Goal: Task Accomplishment & Management: Use online tool/utility

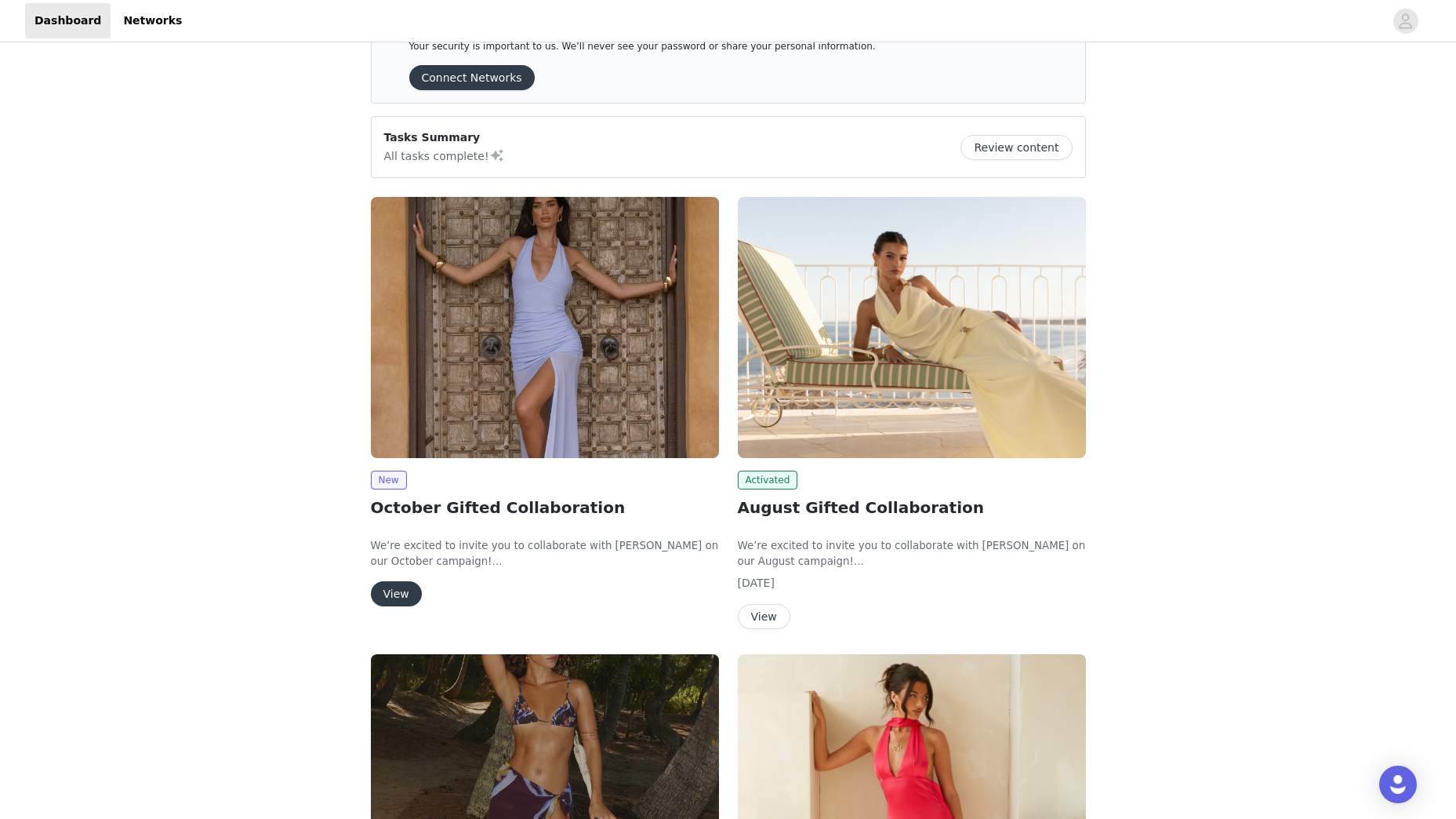
scroll to position [78, 0]
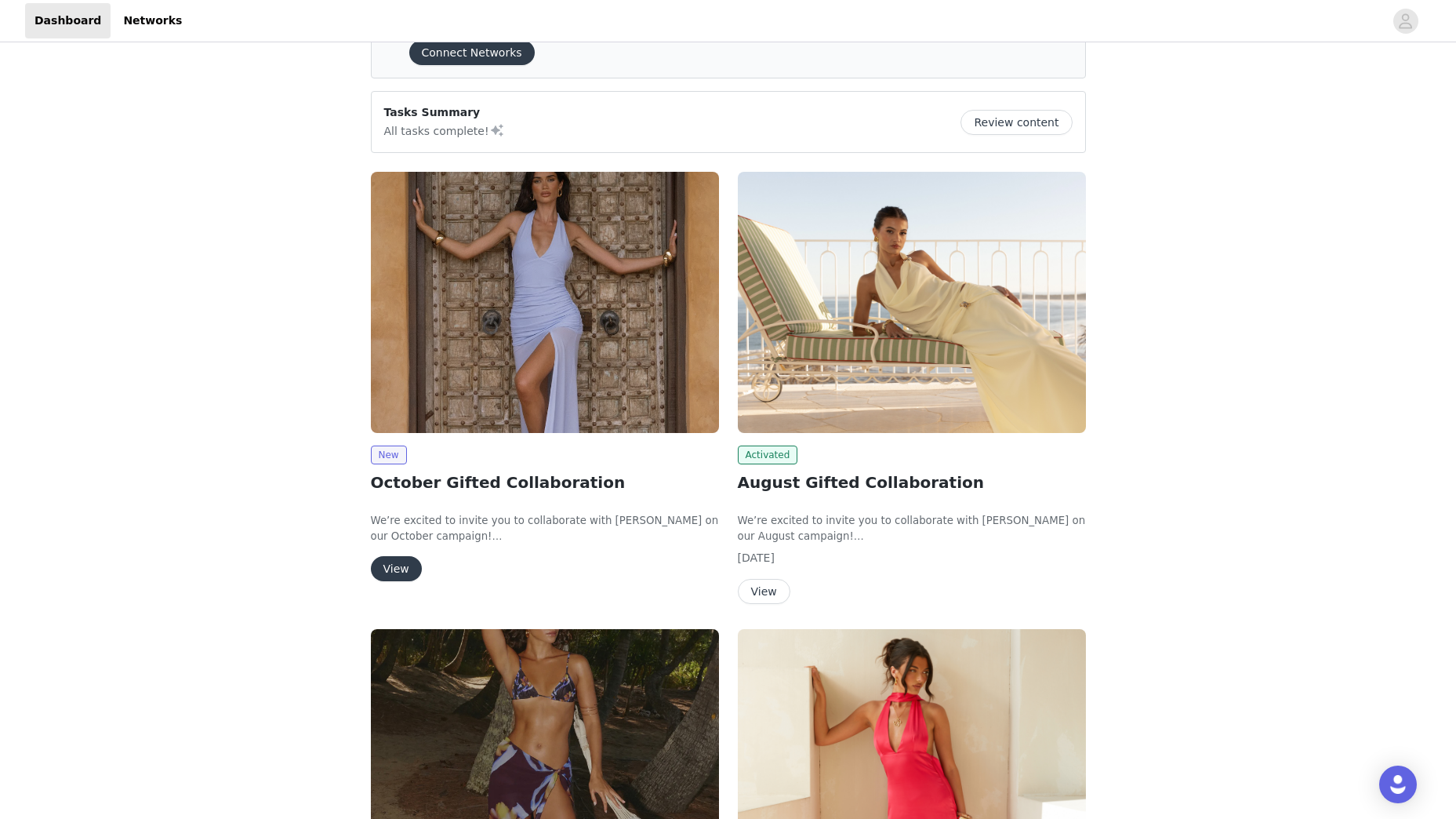
click at [496, 428] on img at bounding box center [545, 303] width 348 height 261
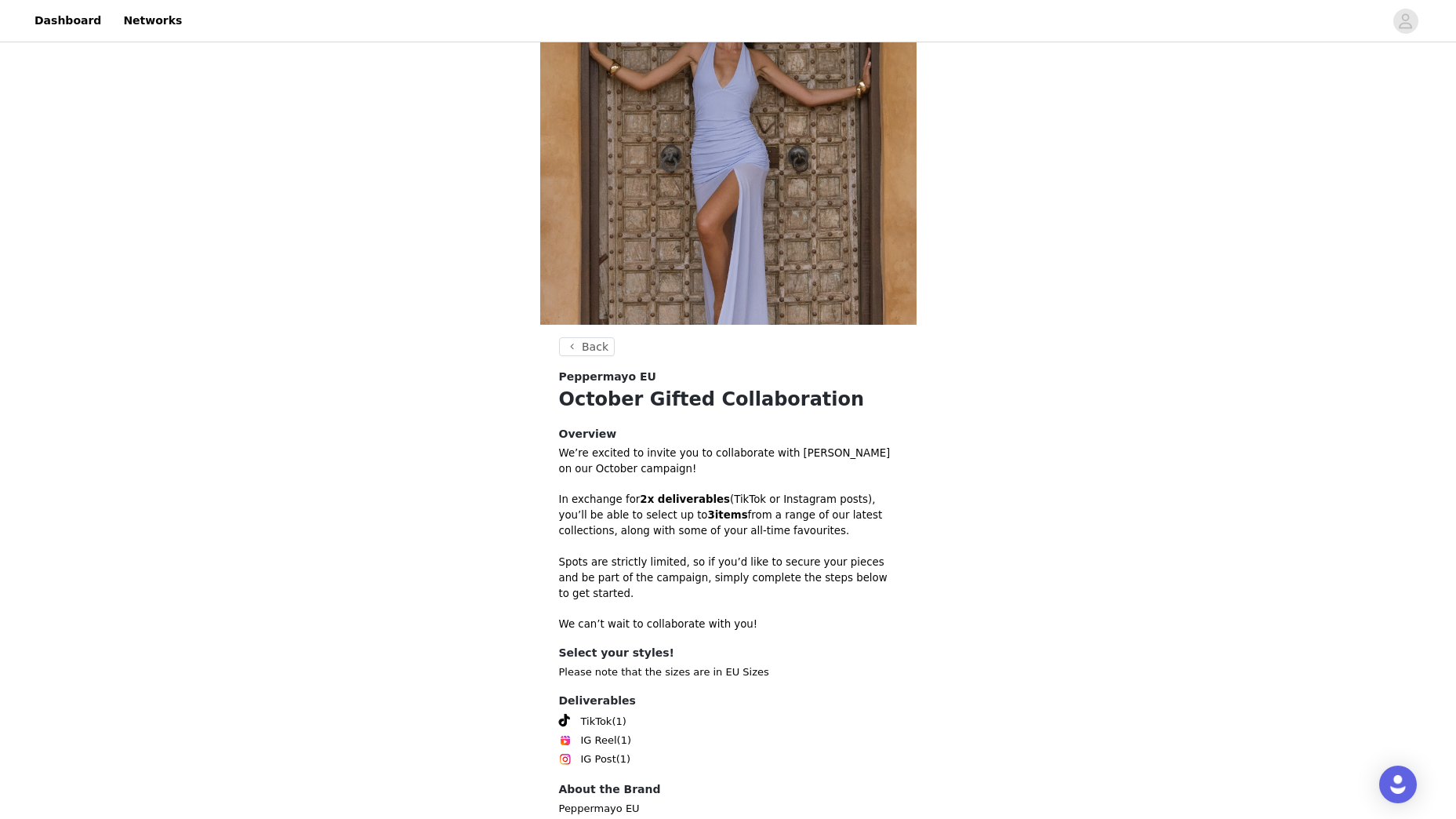
scroll to position [185, 0]
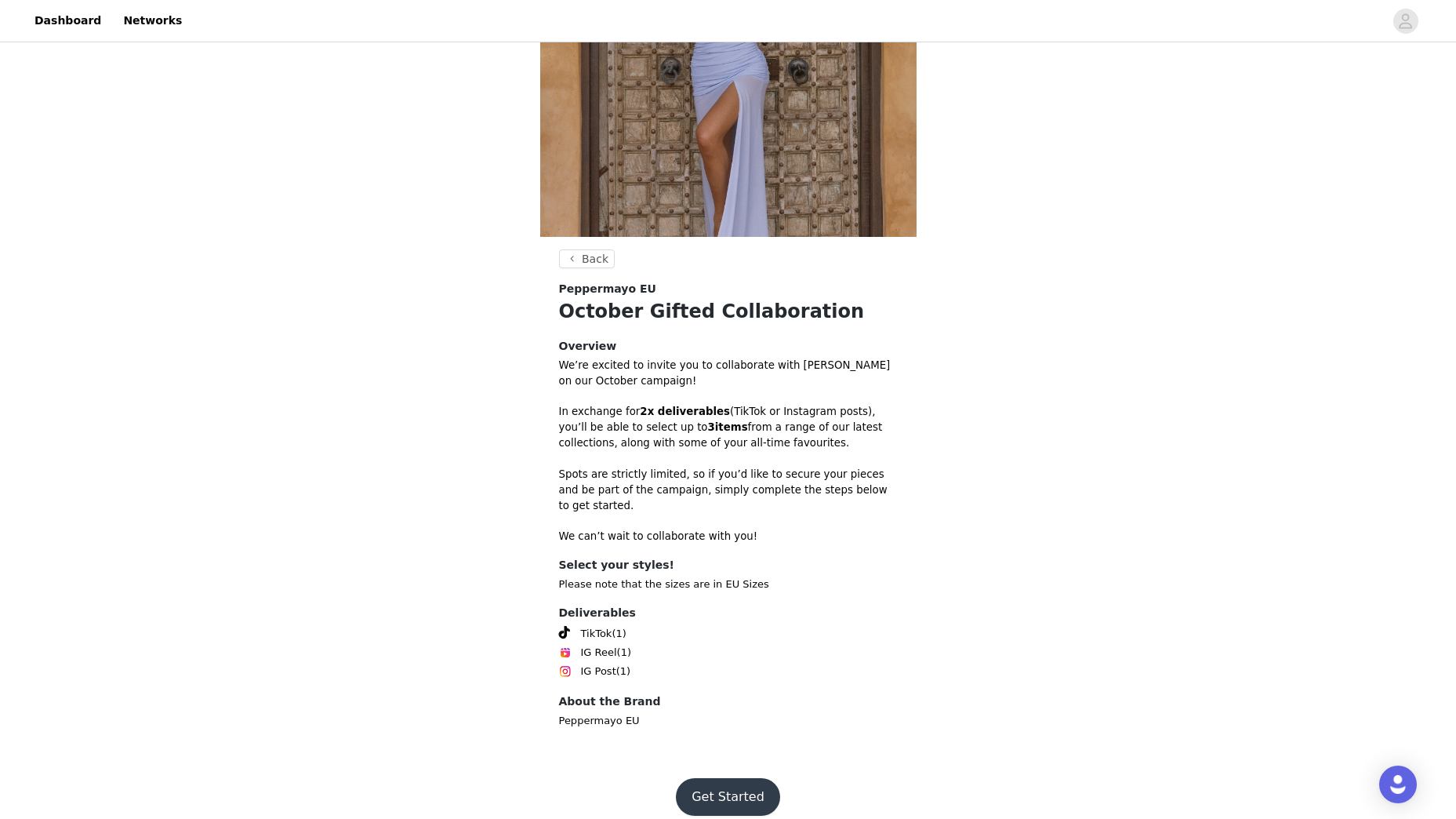
click at [732, 778] on button "Get Started" at bounding box center [728, 797] width 105 height 37
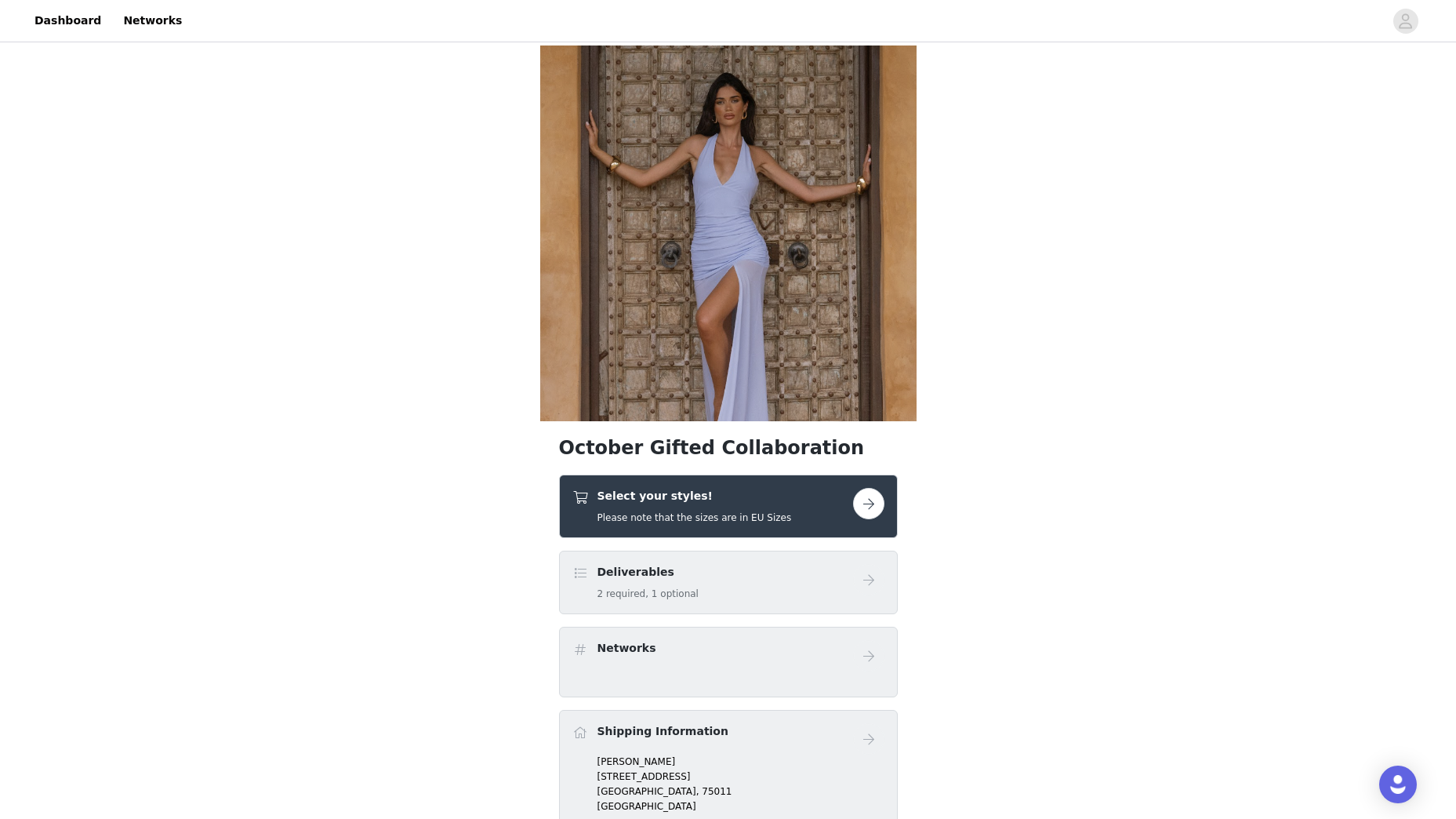
click at [870, 501] on button "button" at bounding box center [869, 503] width 31 height 31
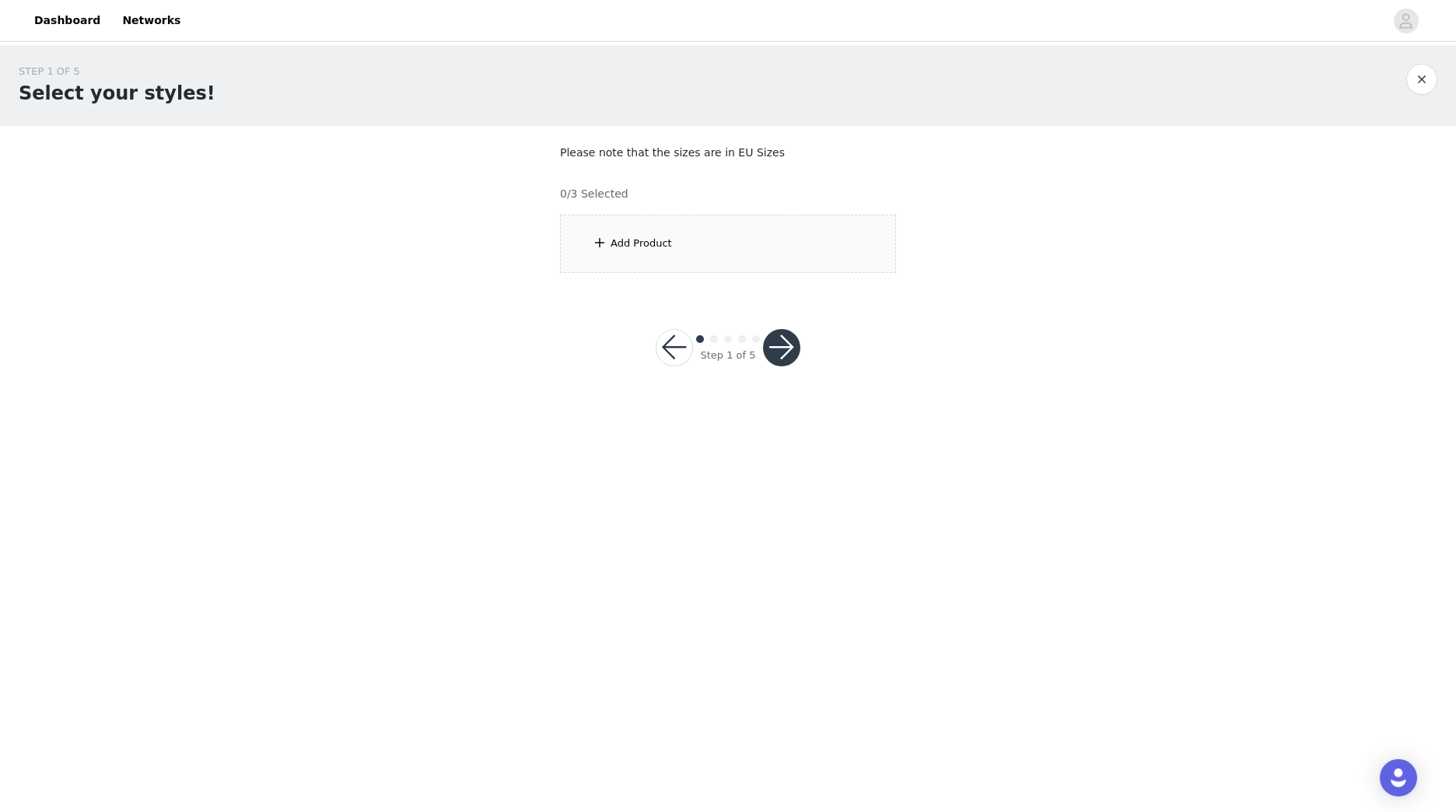
click at [600, 234] on span at bounding box center [600, 242] width 16 height 18
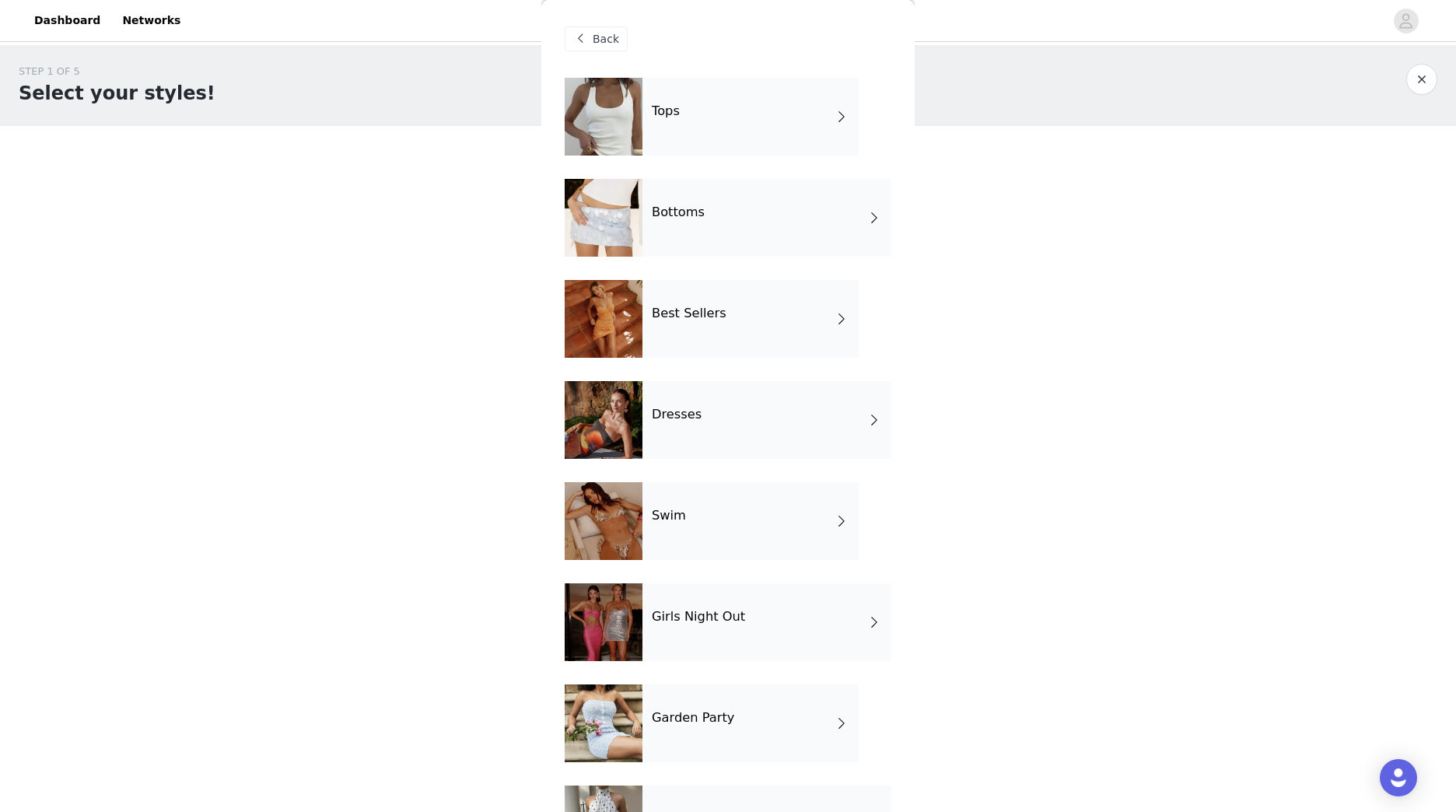
click at [713, 111] on div "Tops" at bounding box center [750, 116] width 216 height 77
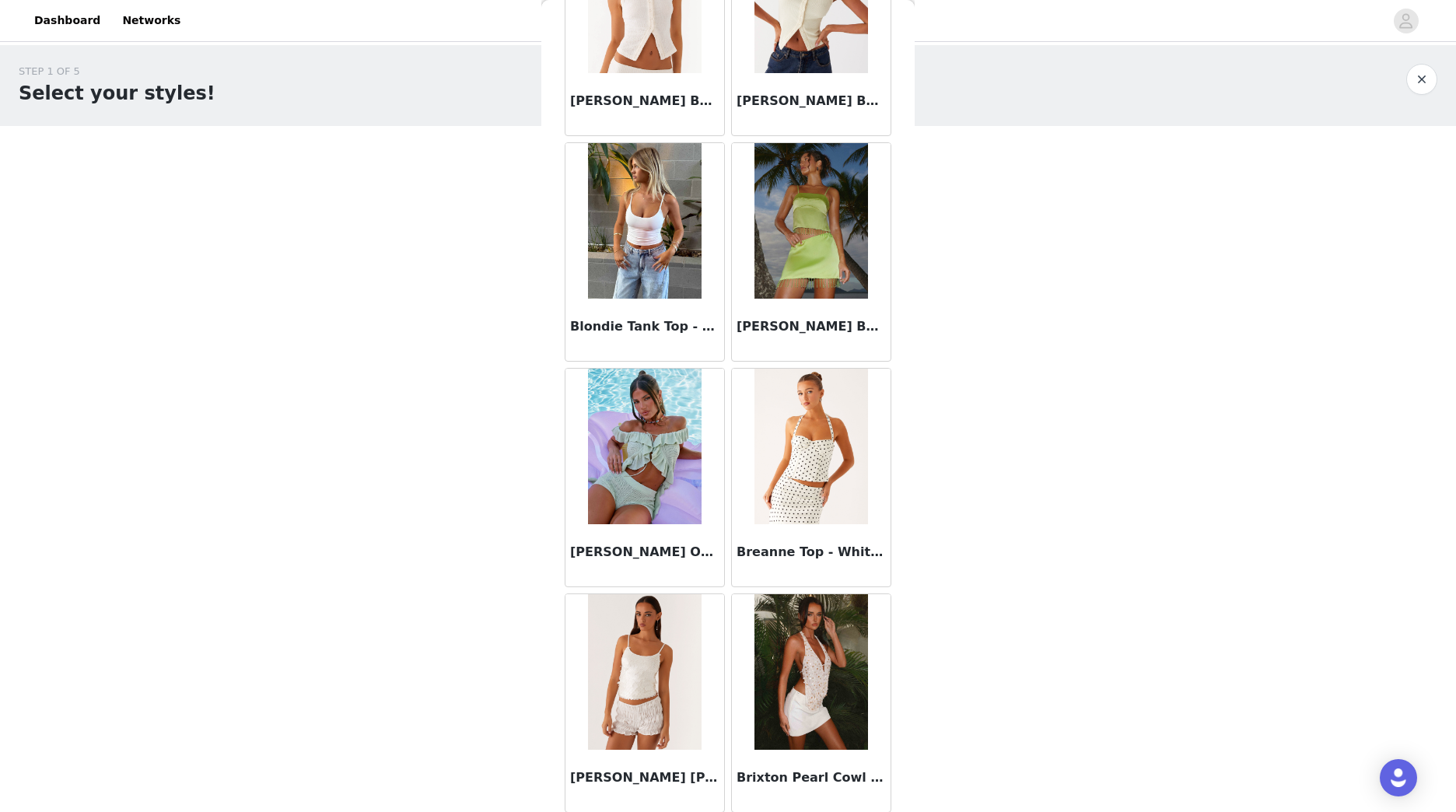
scroll to position [1568, 0]
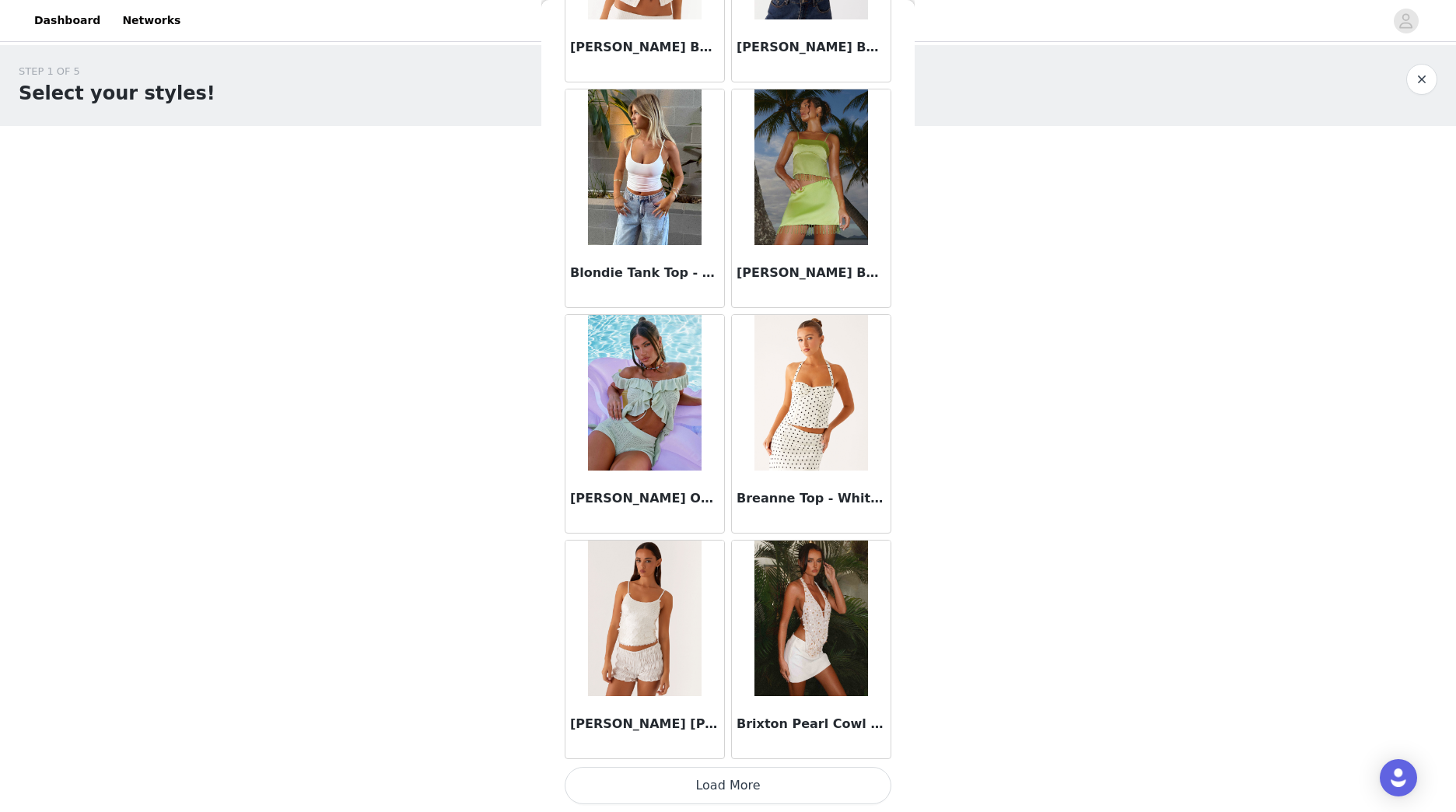
click at [733, 783] on button "Load More" at bounding box center [728, 786] width 326 height 37
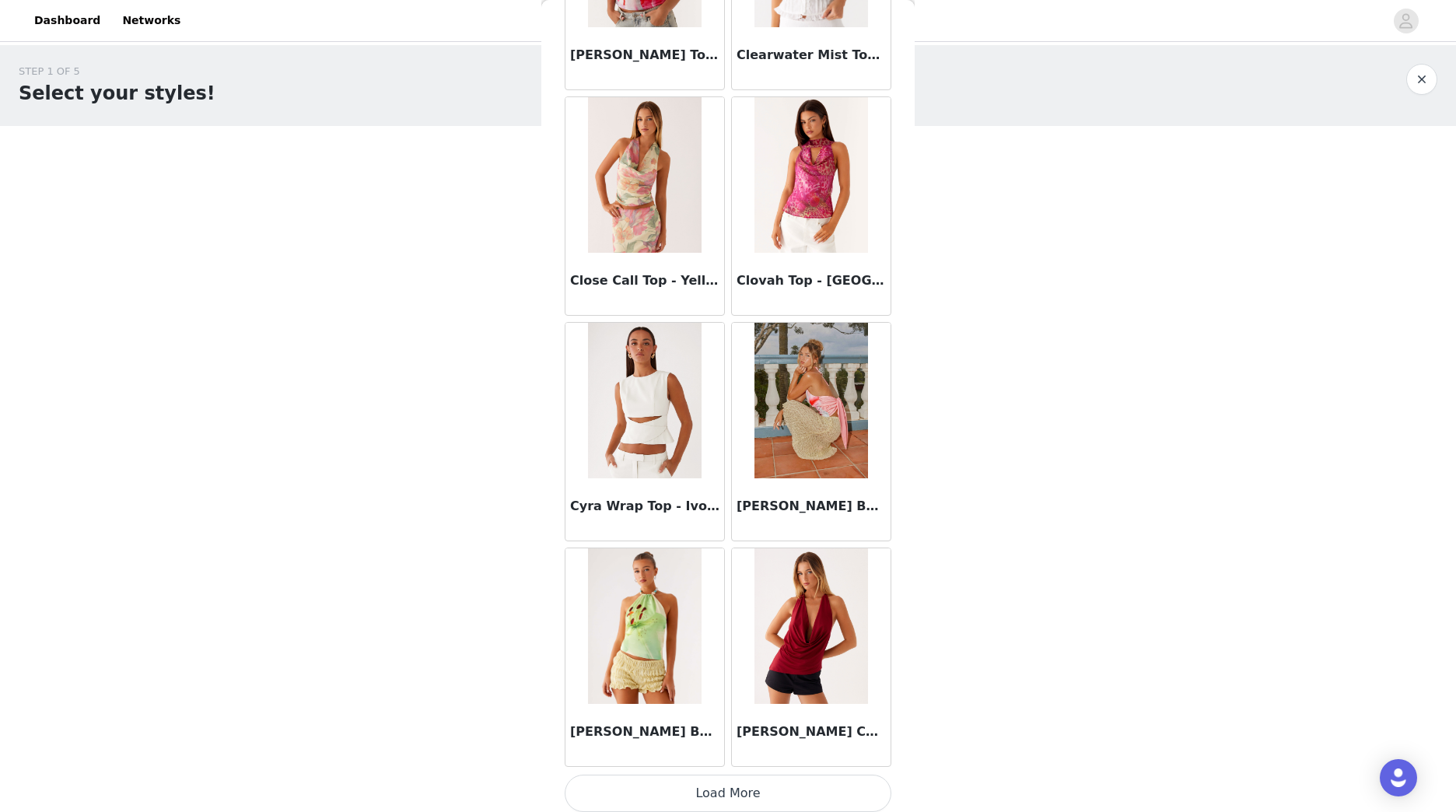
scroll to position [3822, 0]
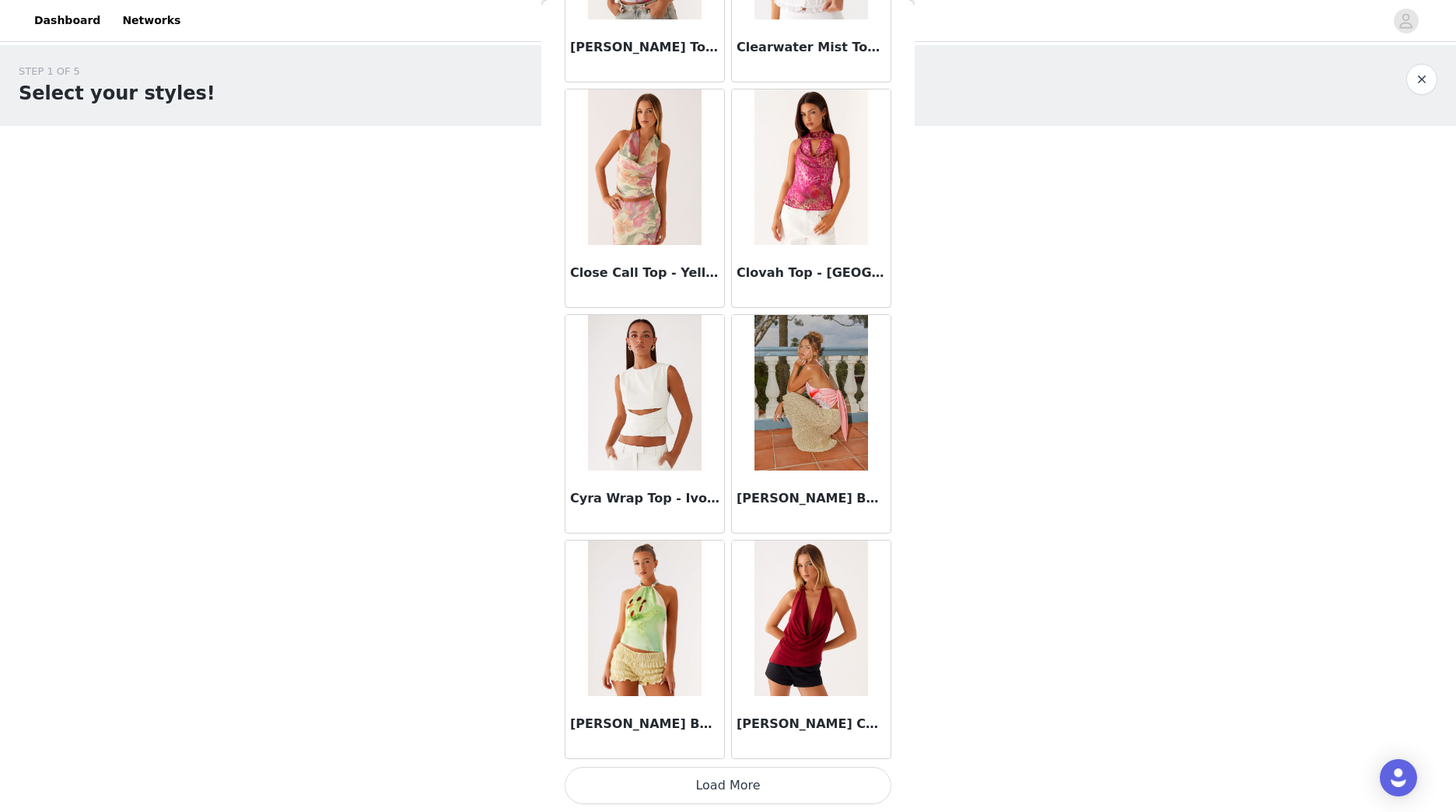
click at [795, 786] on button "Load More" at bounding box center [728, 786] width 326 height 37
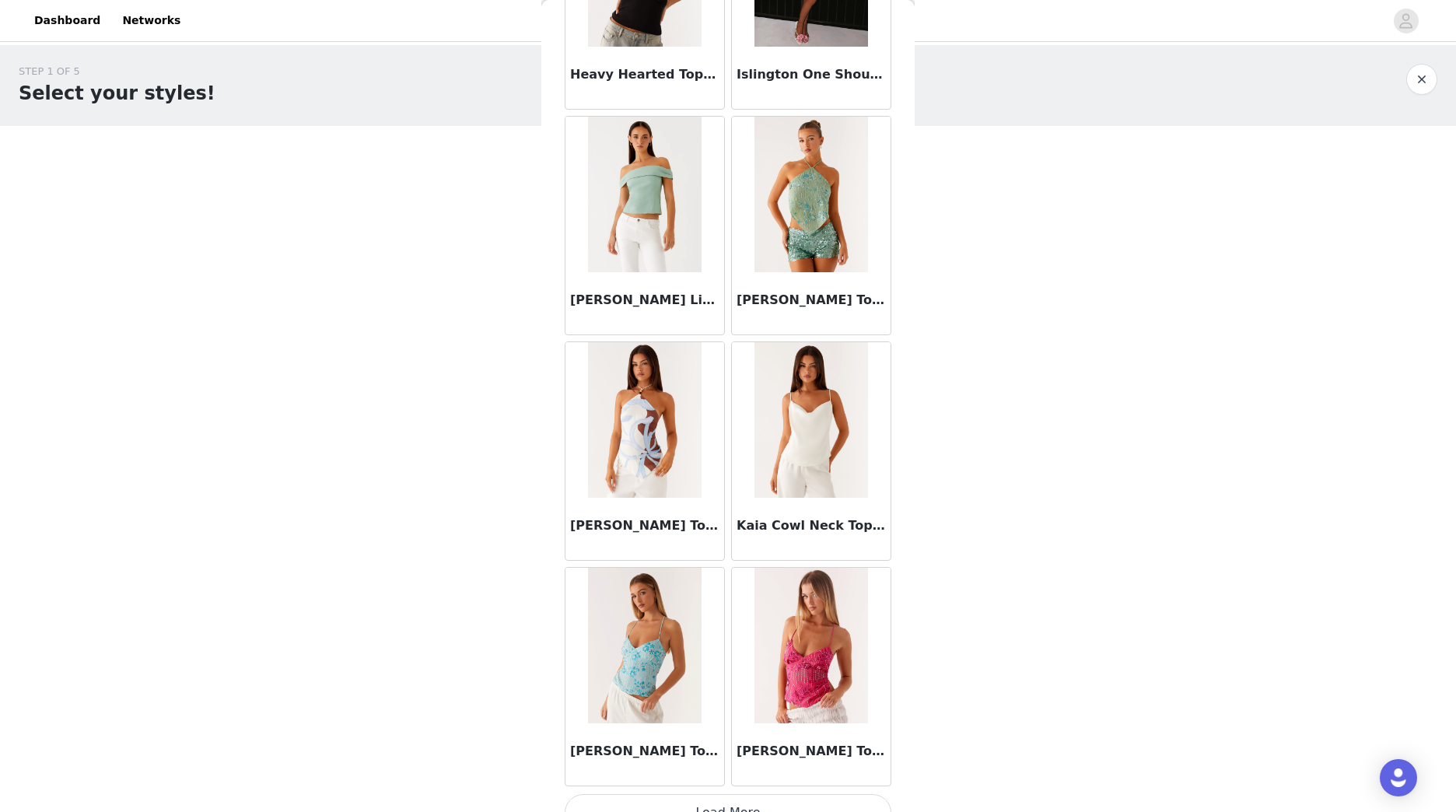
scroll to position [6077, 0]
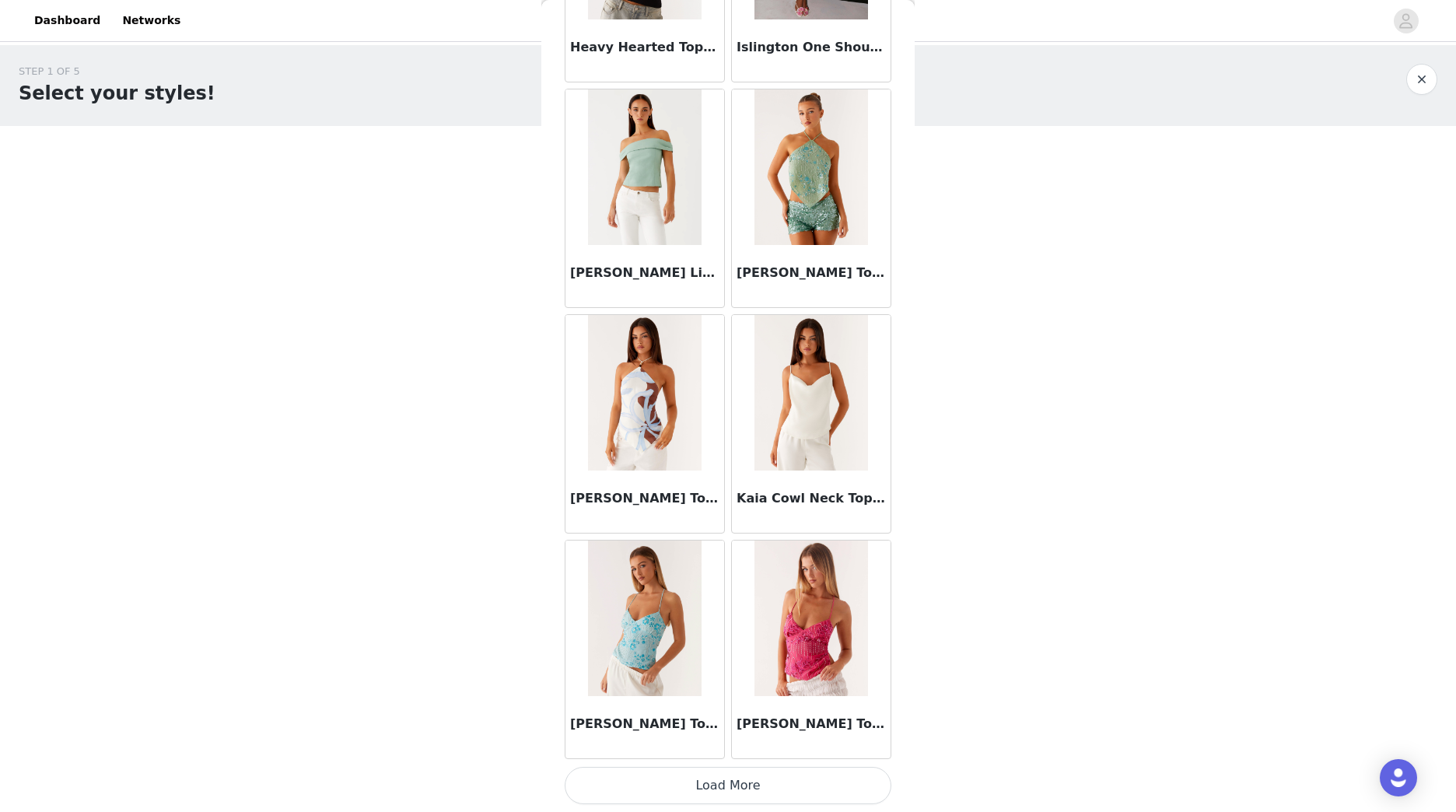
click at [713, 789] on button "Load More" at bounding box center [728, 786] width 326 height 37
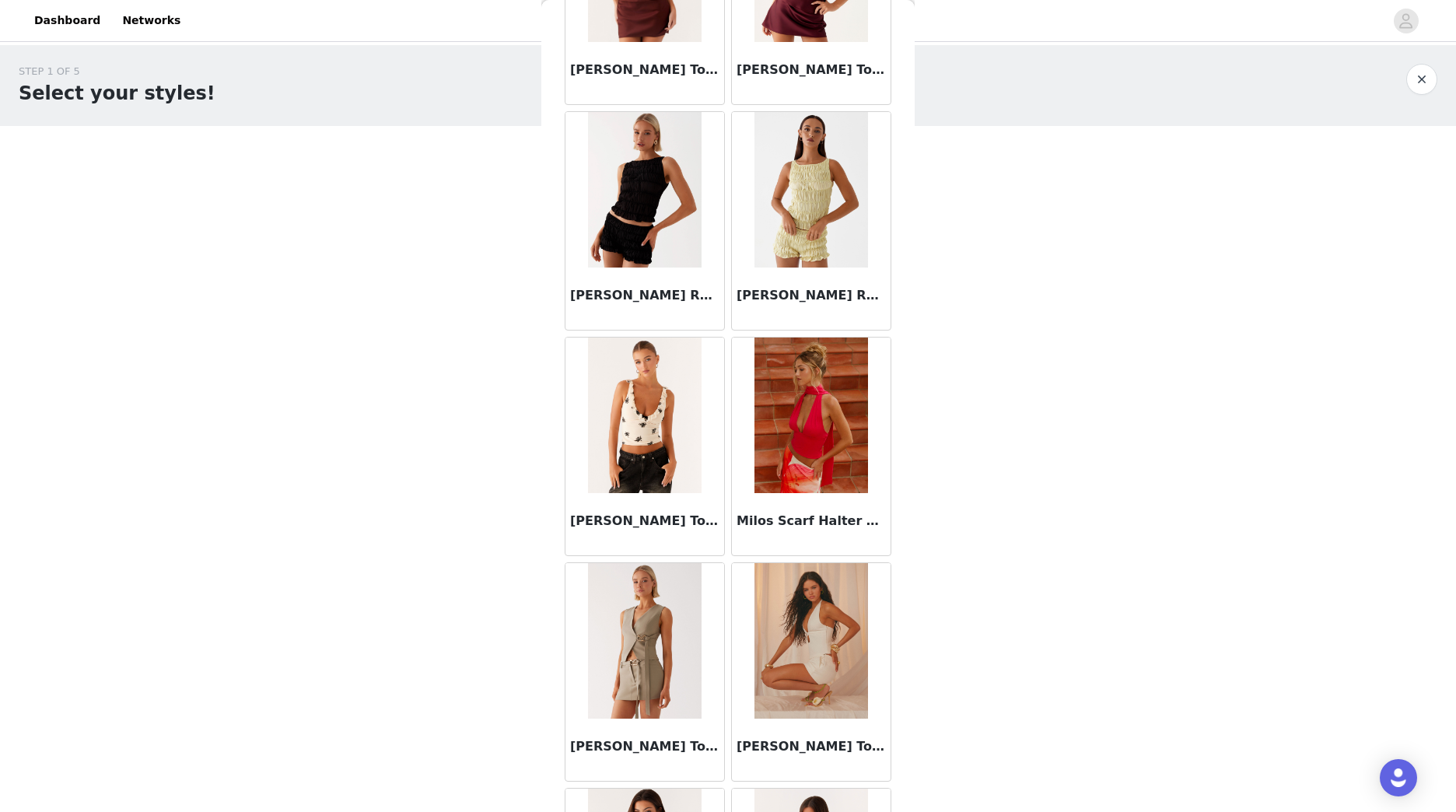
scroll to position [8255, 0]
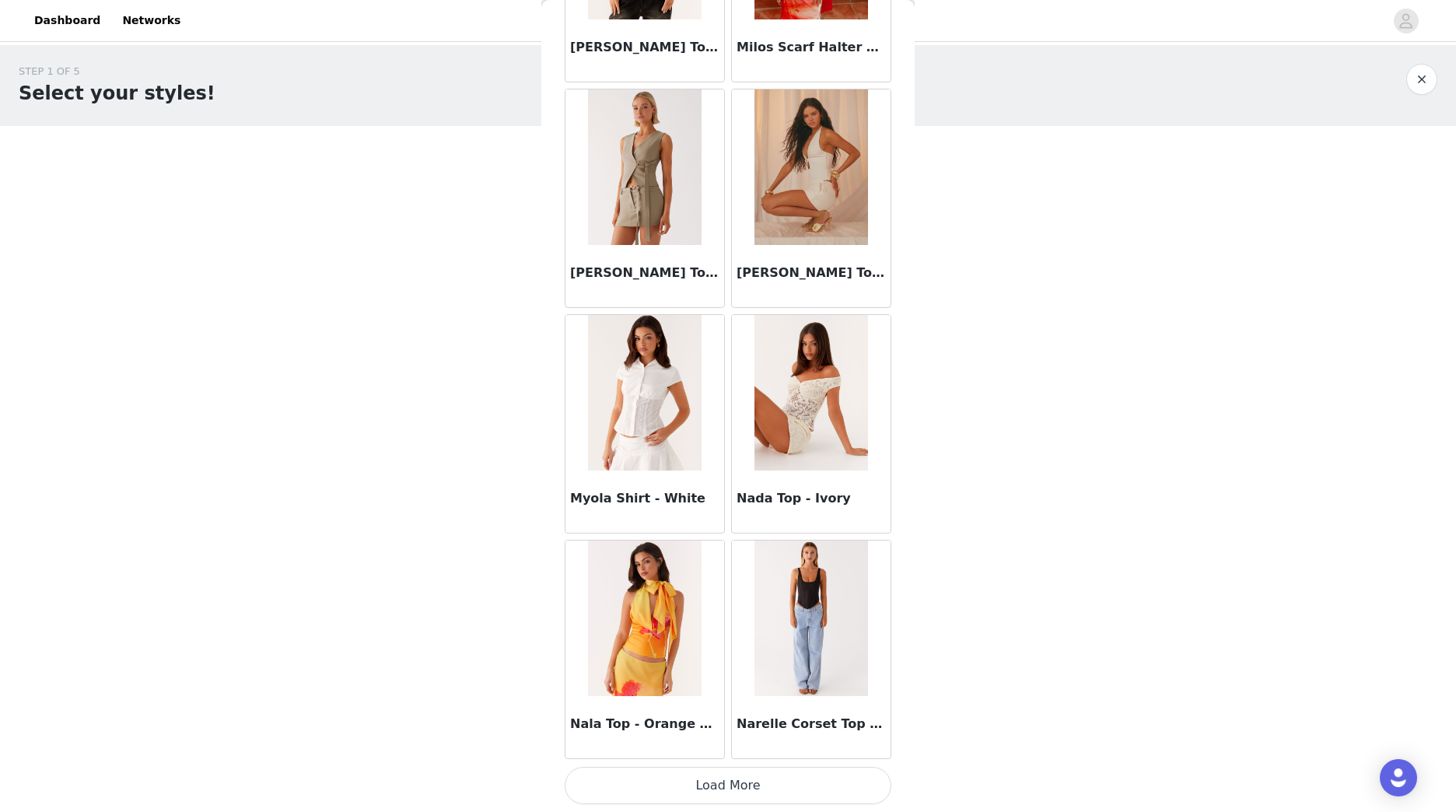
click at [778, 787] on button "Load More" at bounding box center [728, 786] width 326 height 37
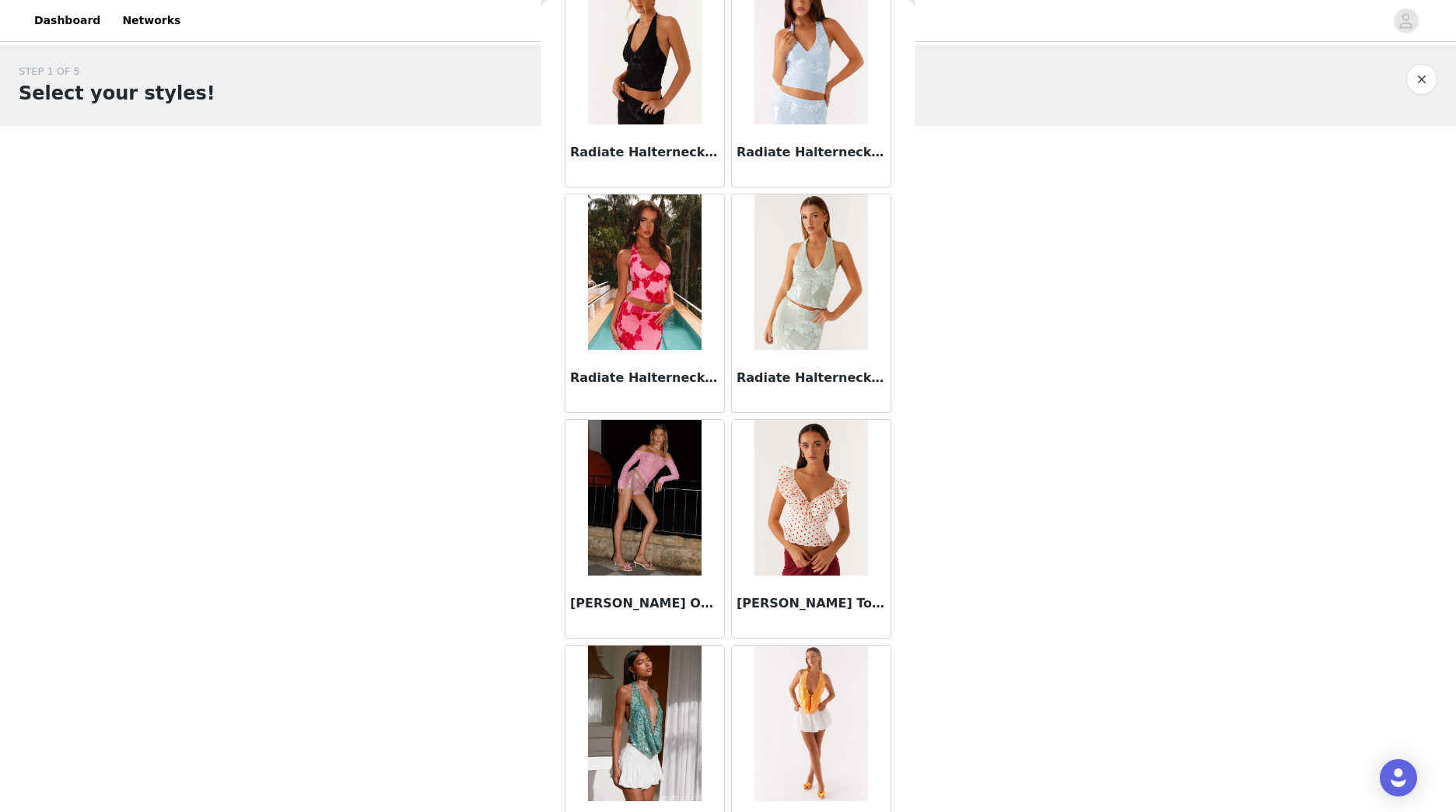
scroll to position [10588, 0]
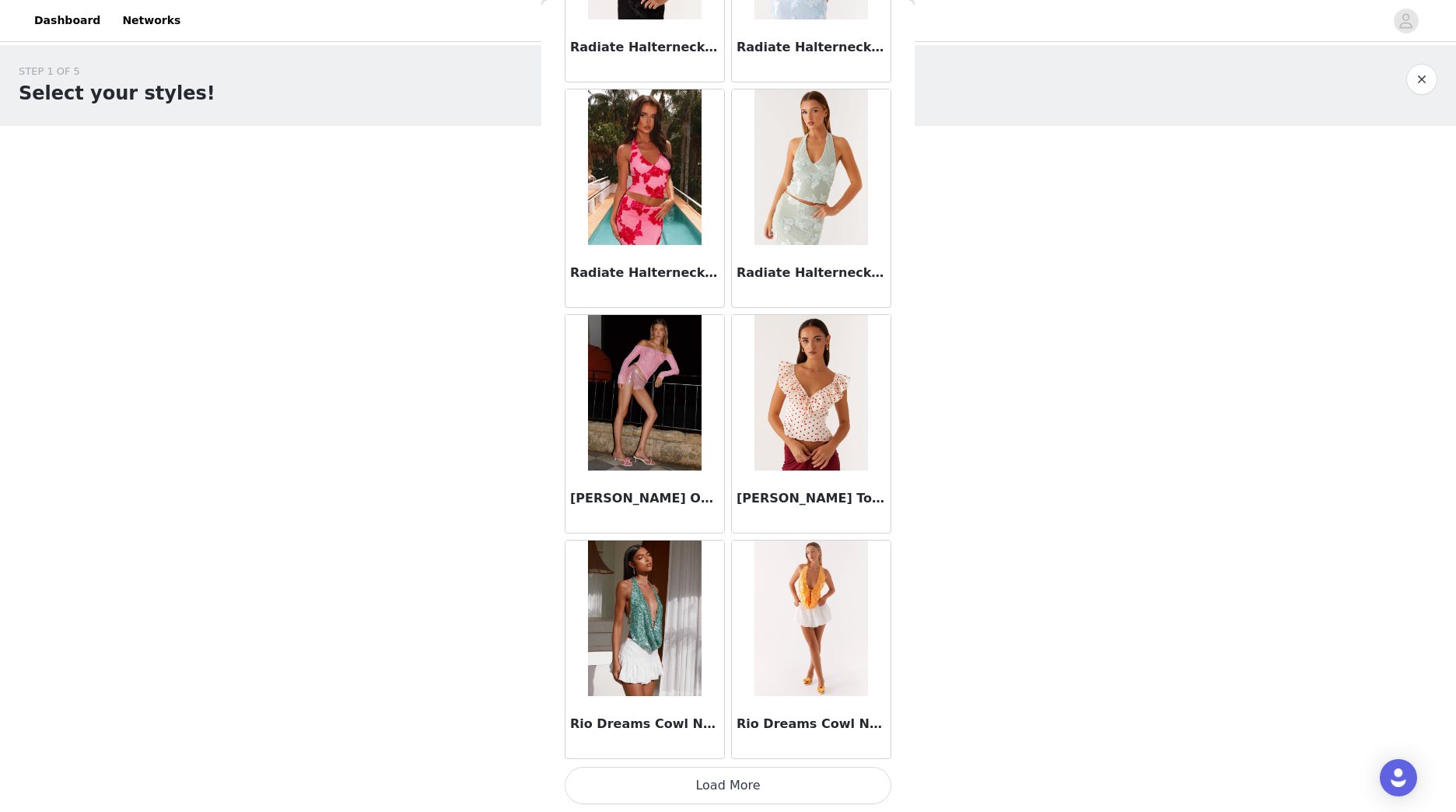
click at [682, 792] on button "Load More" at bounding box center [728, 786] width 326 height 37
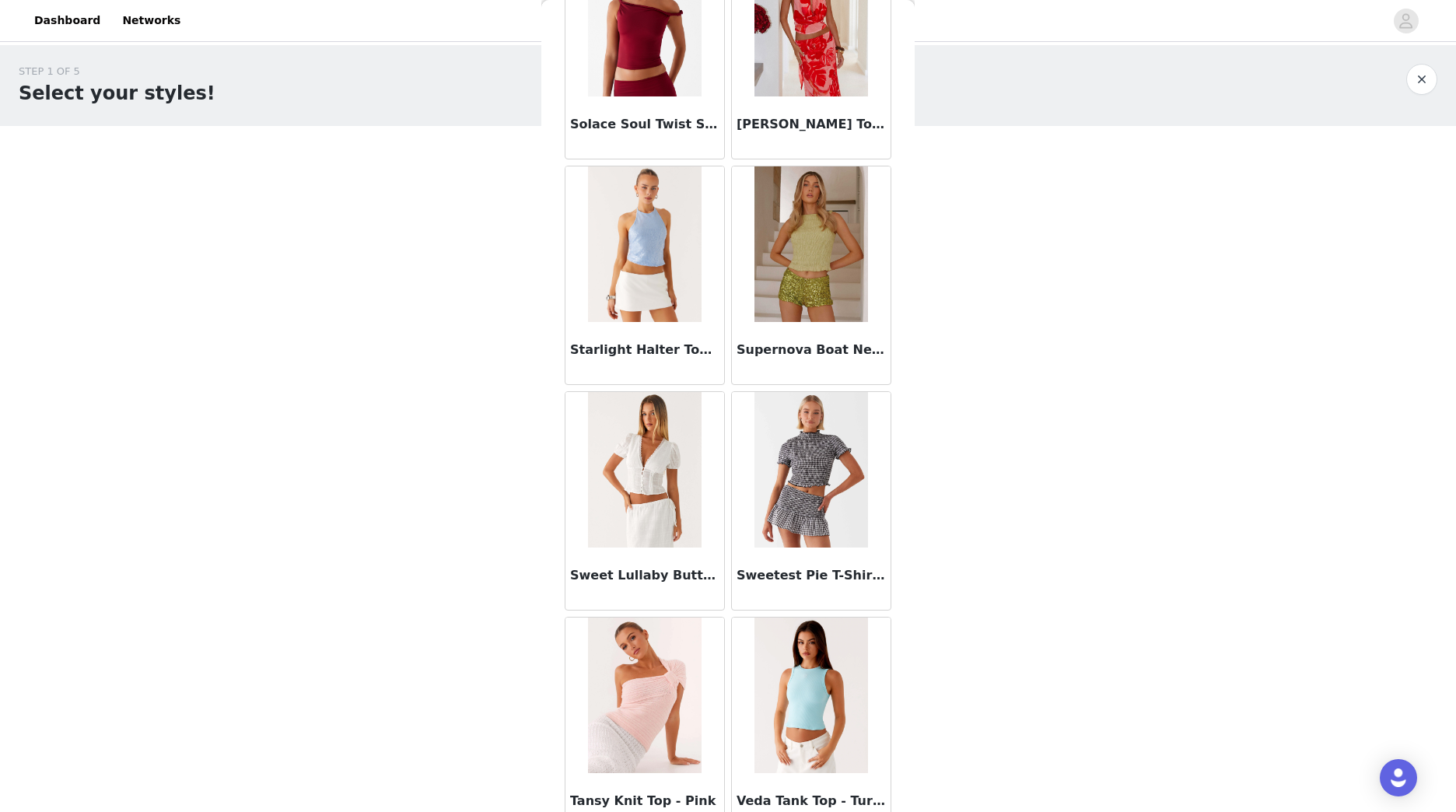
scroll to position [12687, 0]
